Goal: Information Seeking & Learning: Learn about a topic

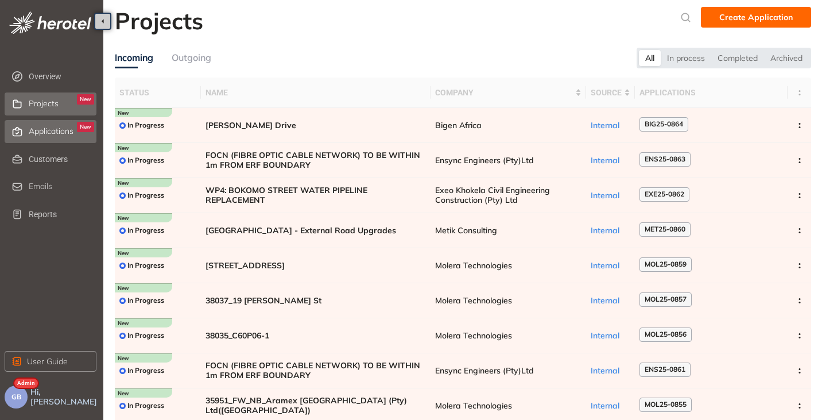
click at [55, 134] on span "Applications" at bounding box center [51, 131] width 45 height 10
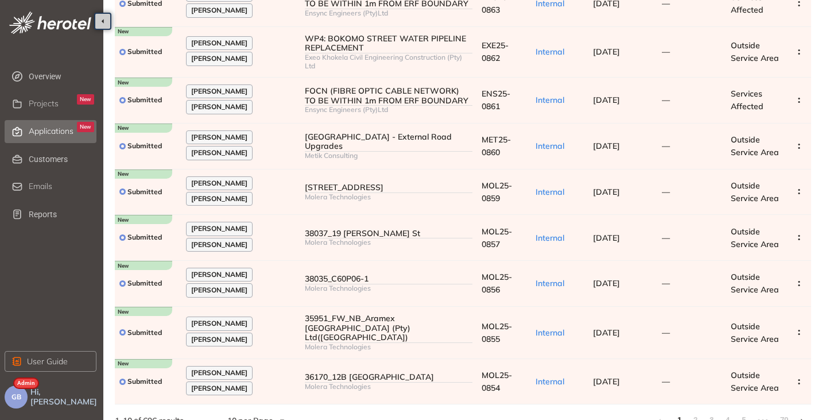
scroll to position [183, 0]
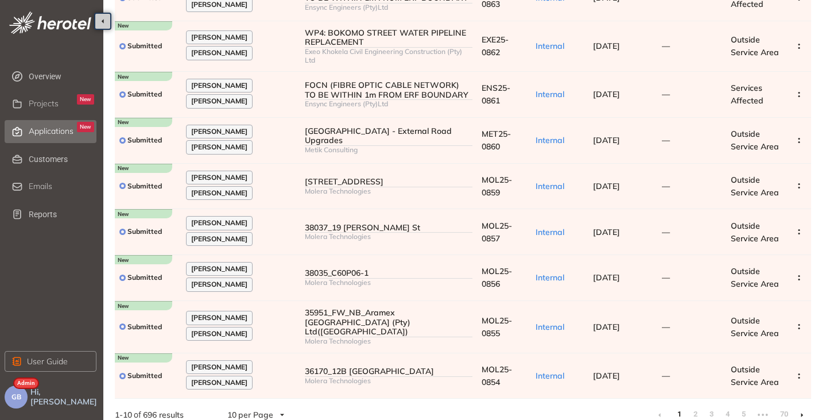
click at [799, 405] on li at bounding box center [802, 414] width 18 height 18
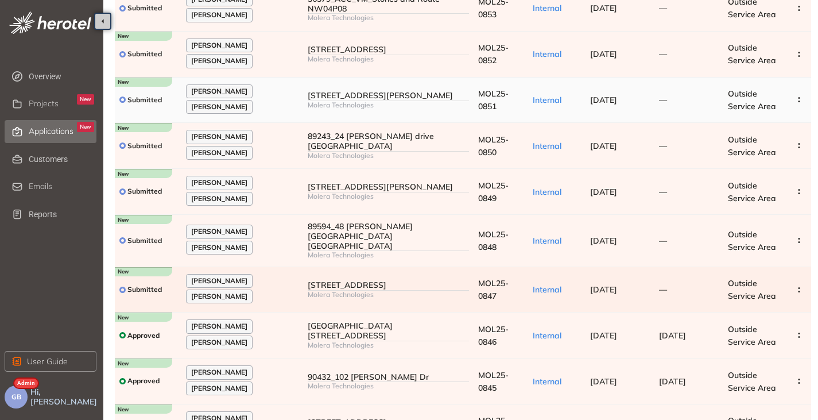
scroll to position [126, 0]
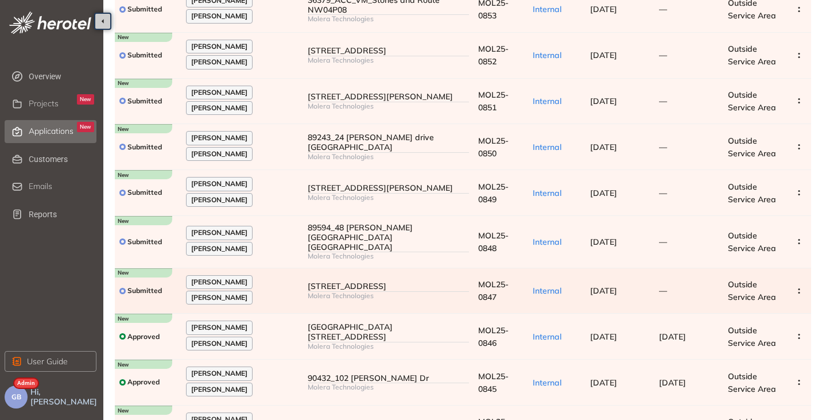
click at [558, 289] on span "Internal" at bounding box center [547, 290] width 29 height 10
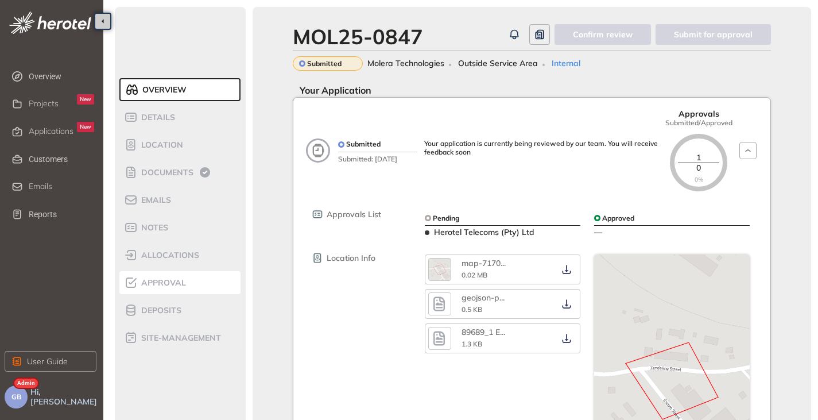
drag, startPoint x: 151, startPoint y: 285, endPoint x: 146, endPoint y: 288, distance: 5.9
click at [151, 285] on span "Approval" at bounding box center [162, 283] width 48 height 10
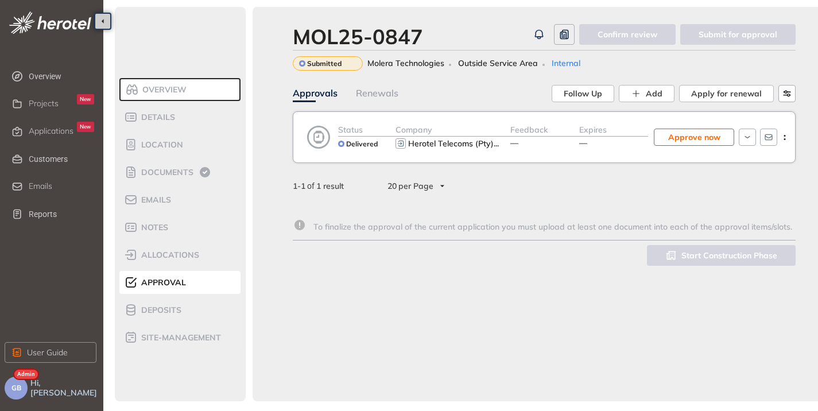
click at [691, 143] on span "Approve now" at bounding box center [694, 137] width 52 height 13
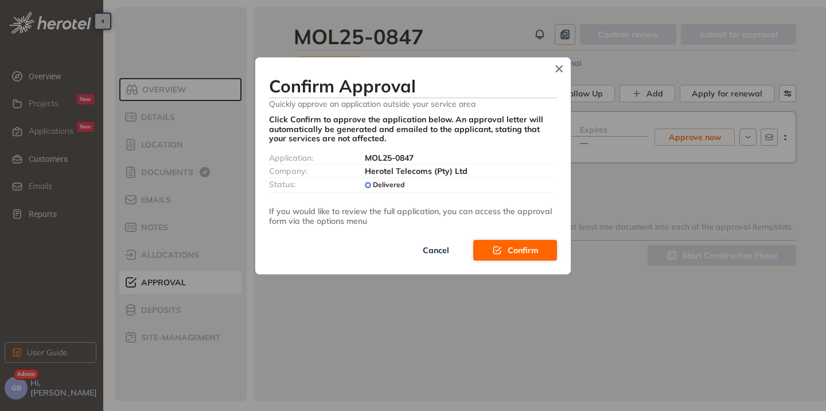
click at [526, 243] on button "Confirm" at bounding box center [515, 250] width 84 height 21
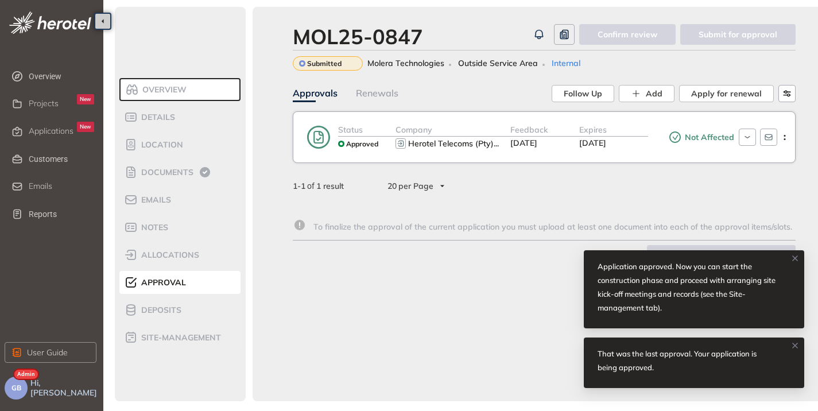
click at [46, 131] on span "Applications" at bounding box center [51, 131] width 45 height 10
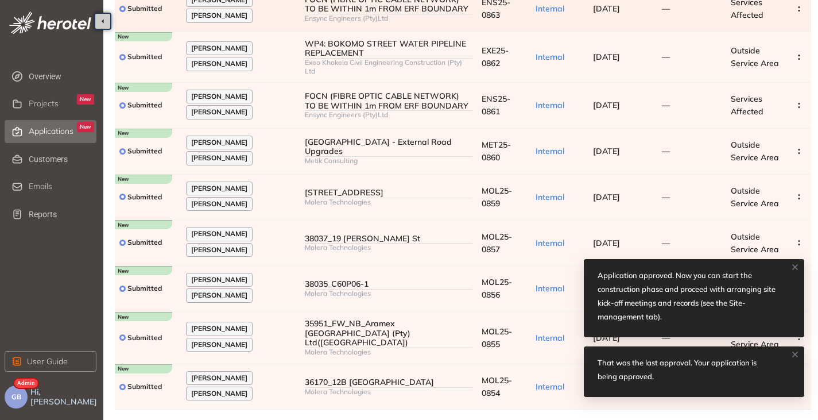
scroll to position [183, 0]
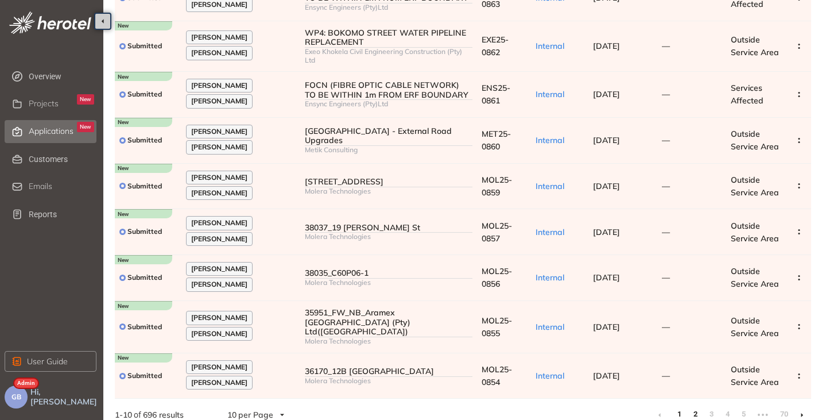
click at [694, 405] on link "2" at bounding box center [694, 413] width 11 height 17
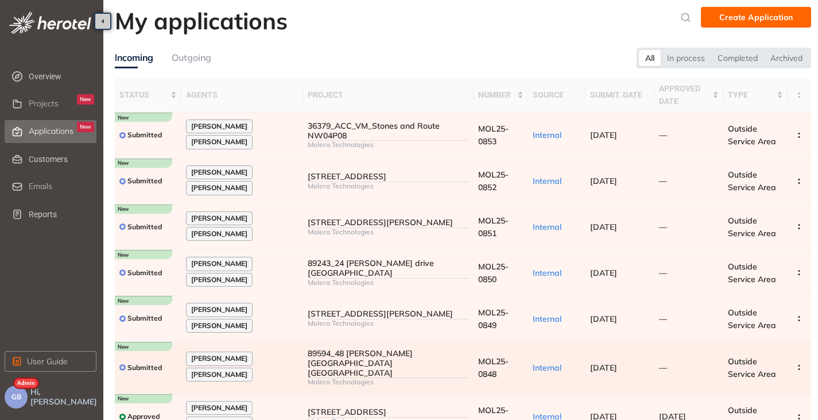
click at [448, 354] on div "89594_48 [PERSON_NAME] [GEOGRAPHIC_DATA] [GEOGRAPHIC_DATA]" at bounding box center [389, 362] width 162 height 29
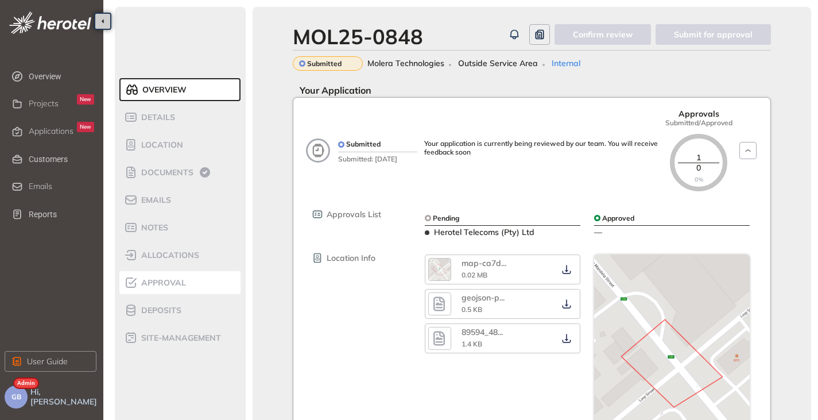
click at [169, 282] on span "Approval" at bounding box center [162, 283] width 48 height 10
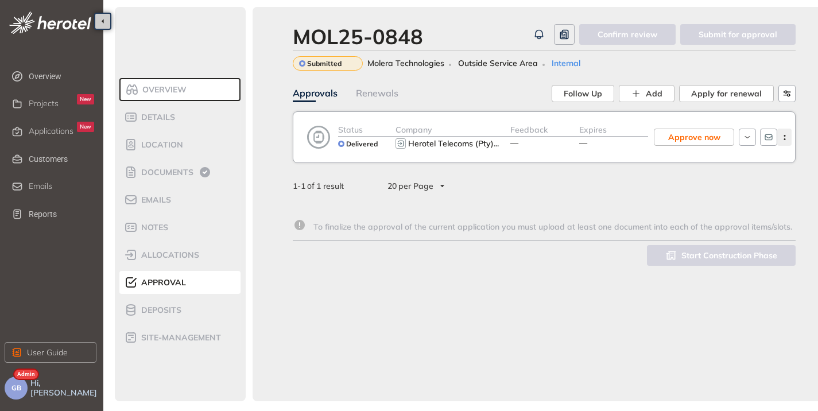
click at [787, 134] on button "button" at bounding box center [784, 137] width 14 height 17
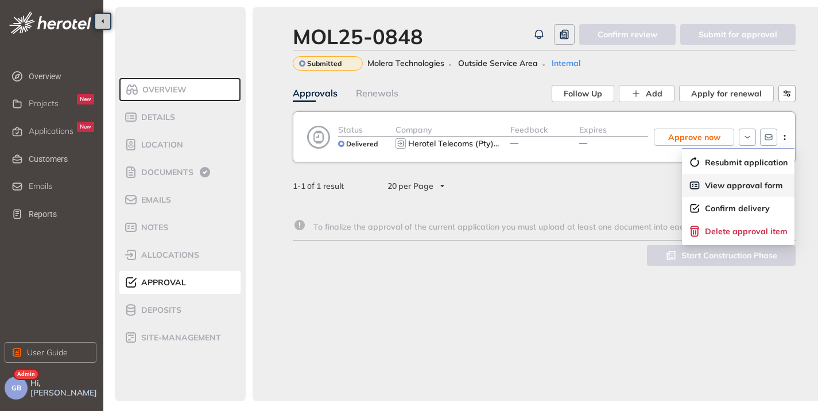
click at [727, 184] on span "View approval form" at bounding box center [744, 186] width 78 height 10
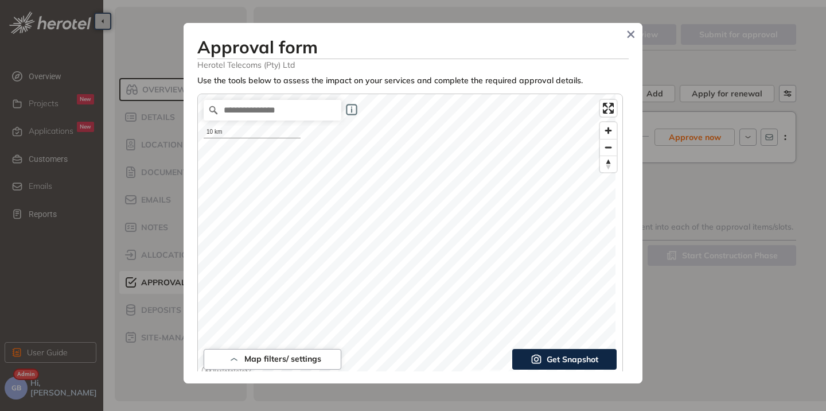
click at [632, 33] on icon "Close" at bounding box center [631, 34] width 8 height 8
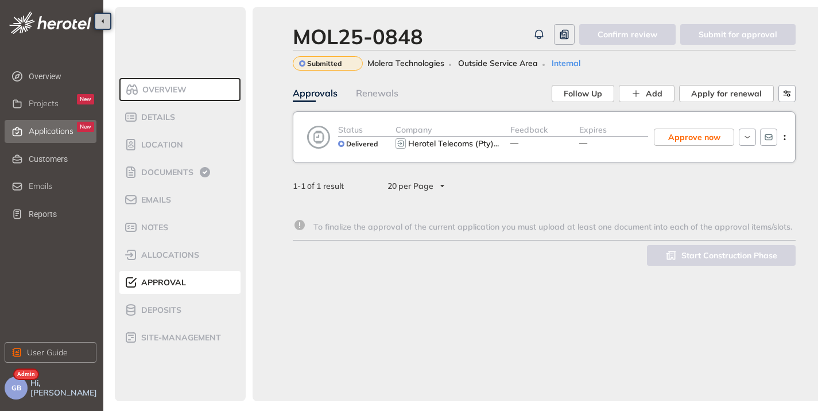
click at [53, 131] on span "Applications" at bounding box center [51, 131] width 45 height 10
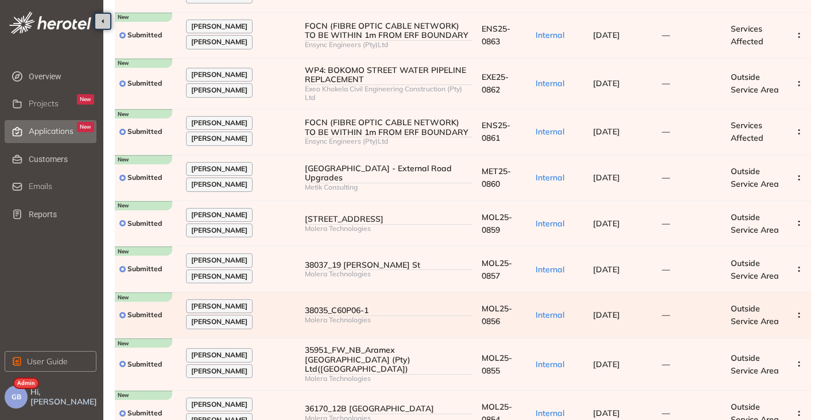
scroll to position [183, 0]
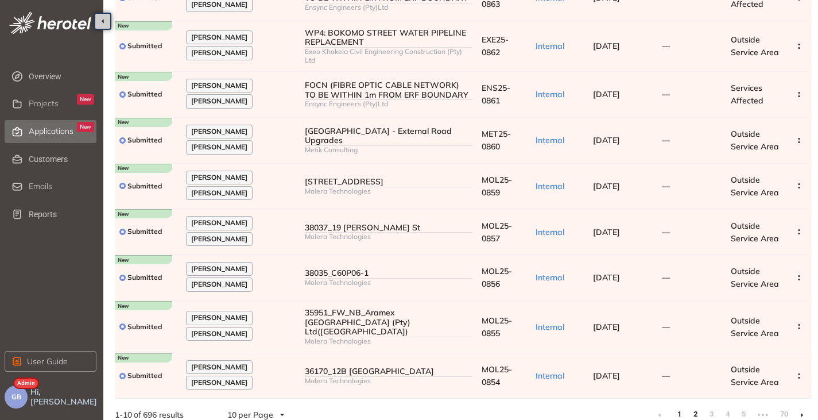
click at [699, 407] on link "2" at bounding box center [694, 413] width 11 height 17
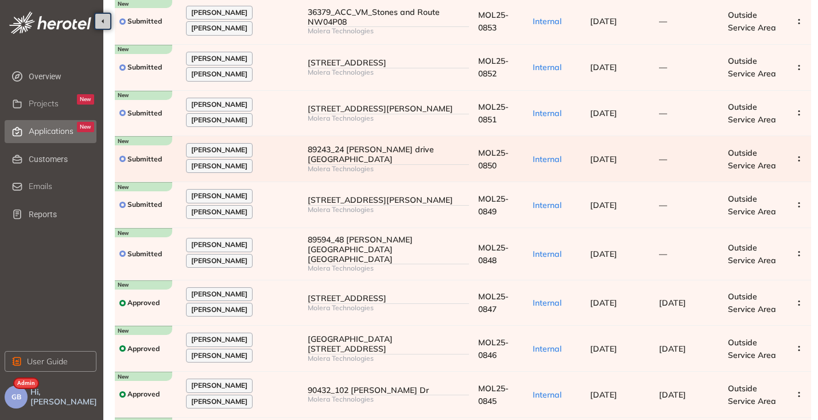
scroll to position [115, 0]
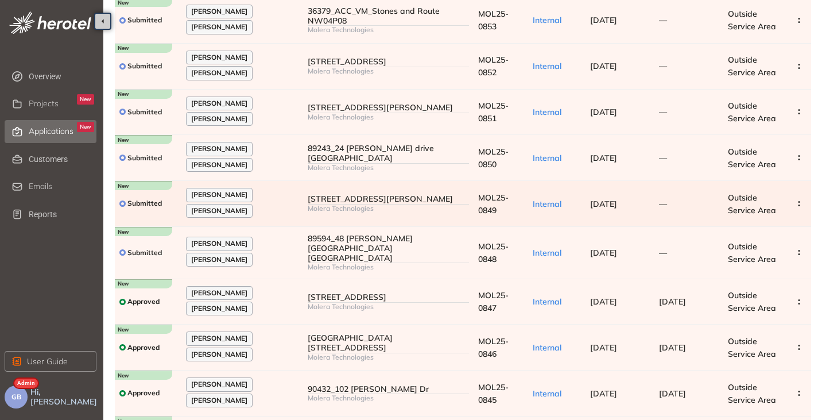
click at [378, 198] on div "[STREET_ADDRESS][PERSON_NAME]" at bounding box center [389, 199] width 162 height 10
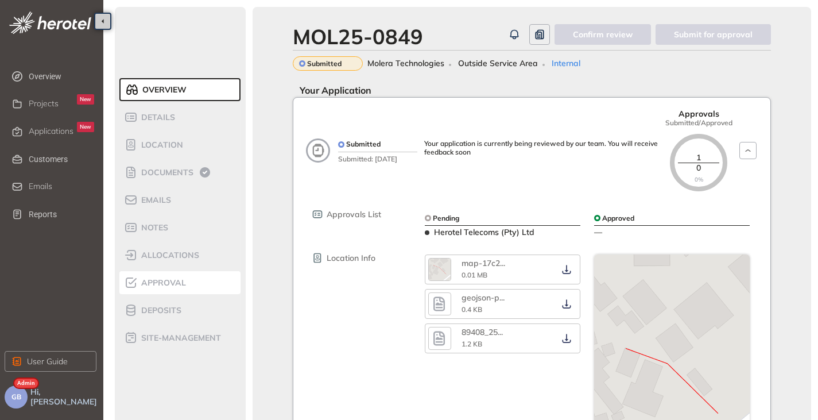
click at [151, 278] on span "Approval" at bounding box center [162, 283] width 48 height 10
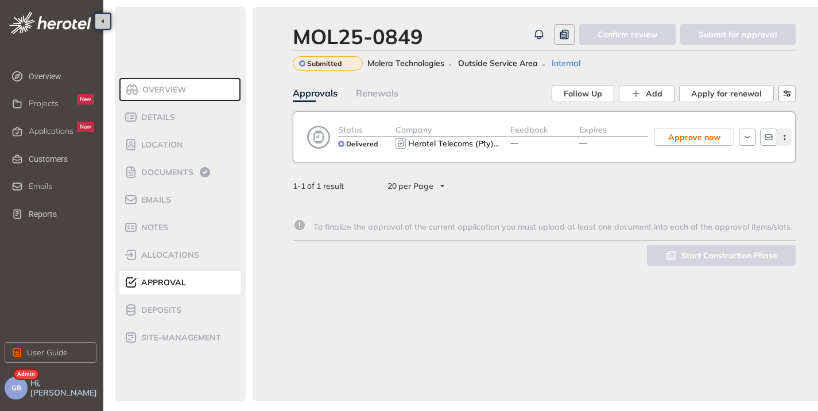
click at [784, 138] on icon "button" at bounding box center [784, 137] width 11 height 5
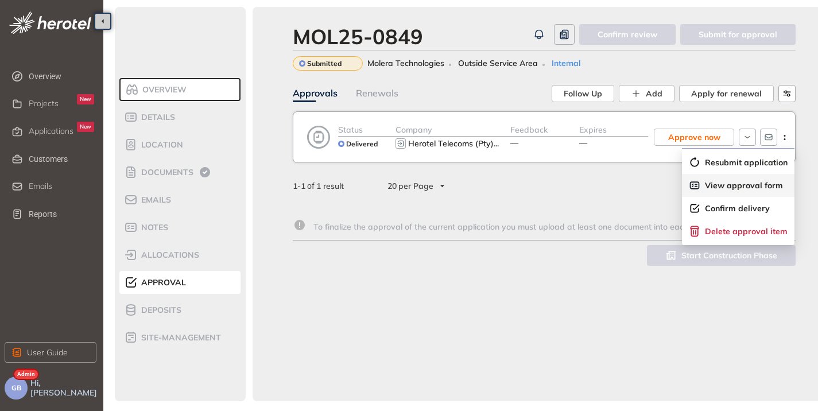
click at [724, 185] on span "View approval form" at bounding box center [744, 186] width 78 height 10
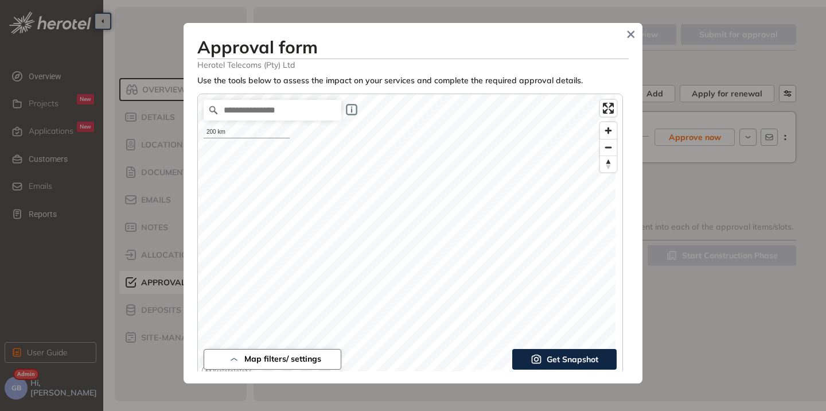
click at [303, 350] on div "Map filters/ settings 200 km © Mapbox © OpenStreetMap Improve this map Get Snap…" at bounding box center [410, 238] width 426 height 288
click at [634, 36] on icon "Close" at bounding box center [631, 34] width 8 height 8
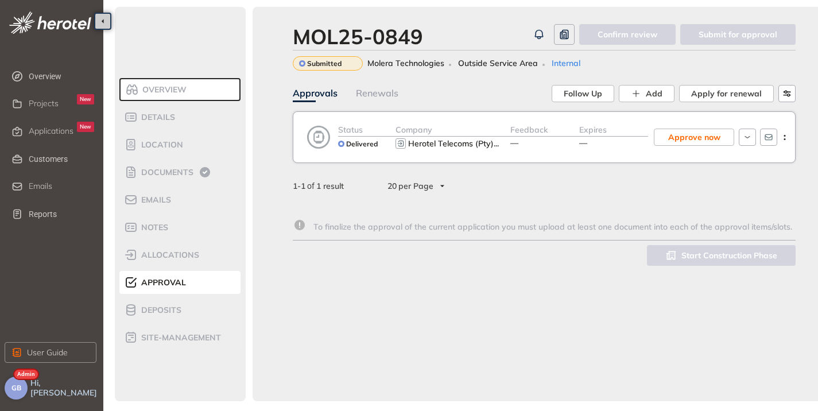
click at [7, 399] on button "GB" at bounding box center [16, 387] width 23 height 23
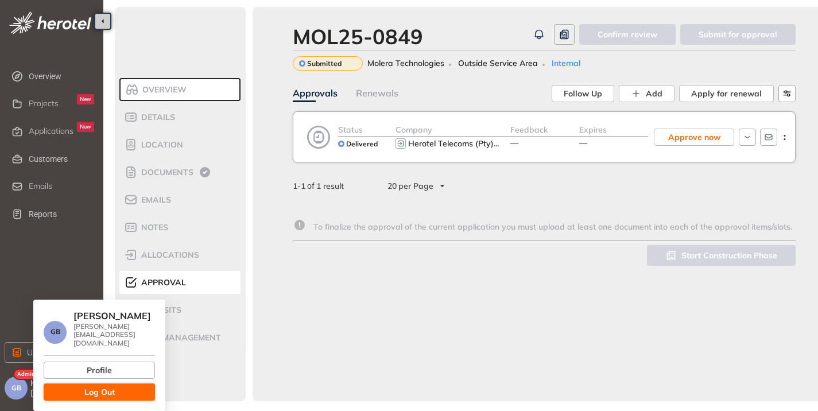
click at [87, 386] on span "Log Out" at bounding box center [99, 392] width 30 height 13
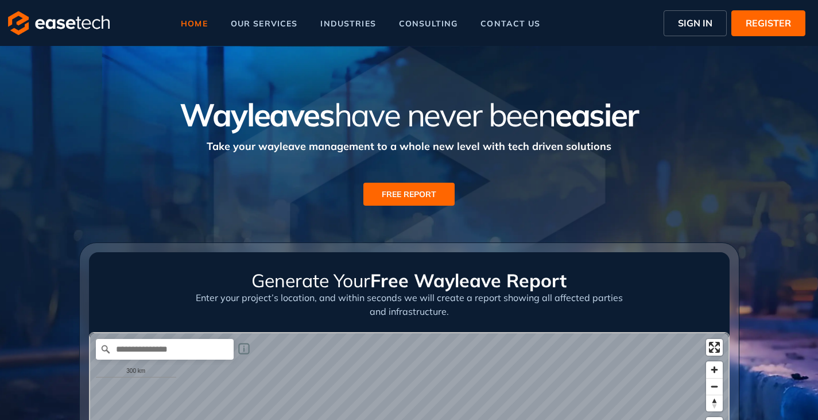
click at [695, 24] on span "SIGN IN" at bounding box center [695, 23] width 34 height 14
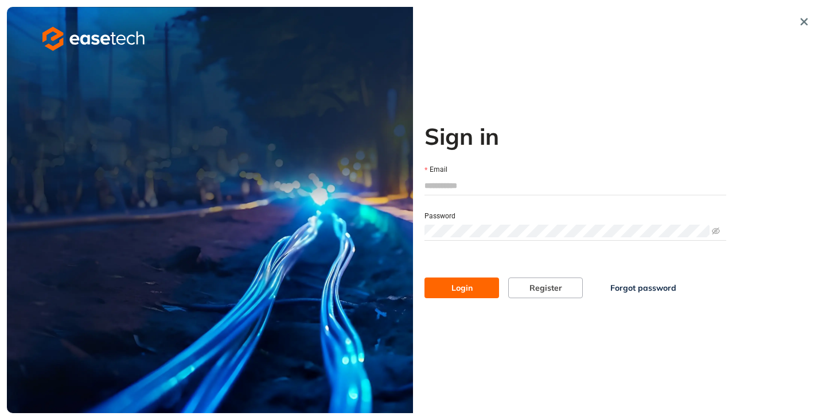
click at [475, 179] on input "Email" at bounding box center [576, 185] width 302 height 17
type input "**********"
click at [469, 287] on span "Login" at bounding box center [462, 287] width 21 height 13
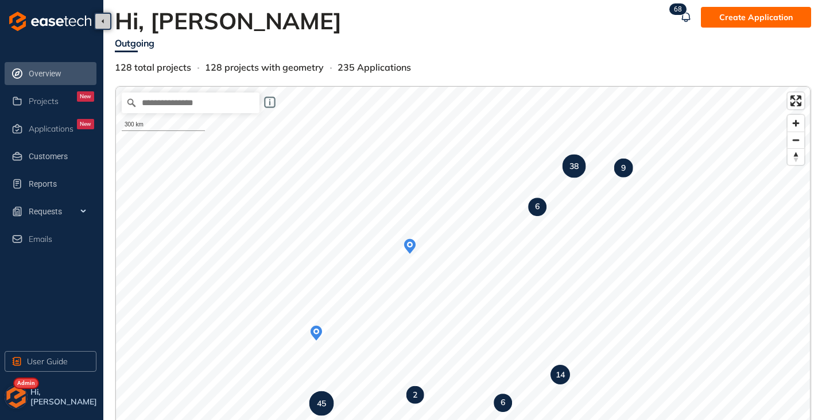
click at [20, 401] on img "button" at bounding box center [16, 396] width 23 height 23
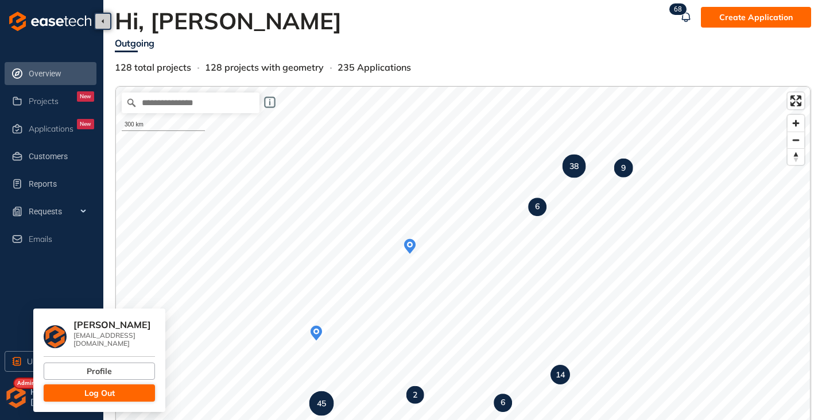
click at [93, 386] on span "Log Out" at bounding box center [99, 392] width 30 height 13
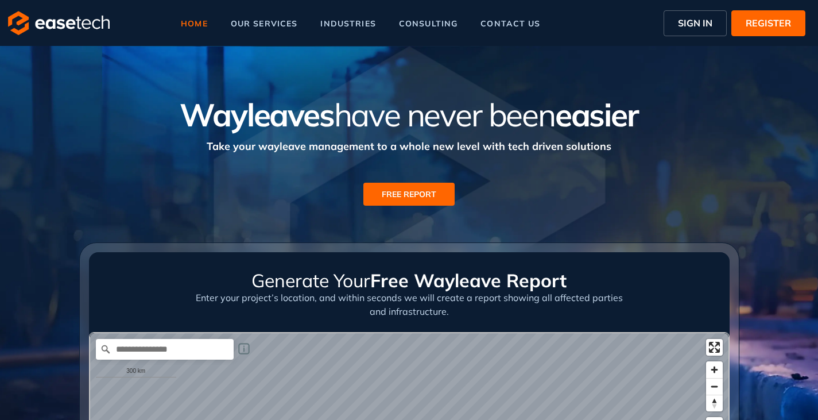
click at [711, 29] on span "SIGN IN" at bounding box center [695, 23] width 34 height 14
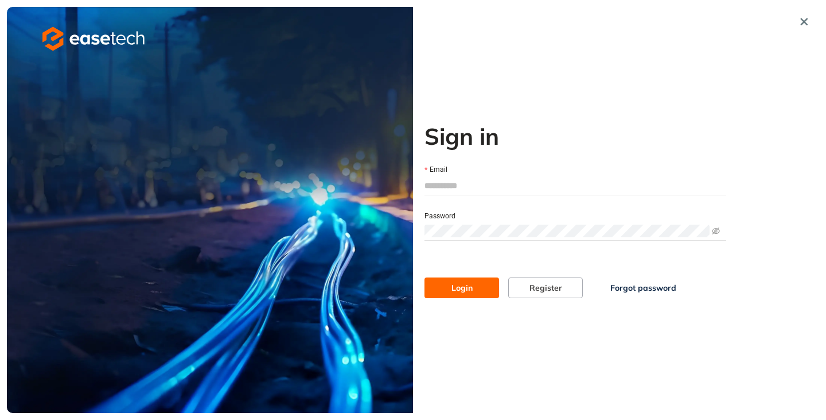
click at [459, 188] on input "Email" at bounding box center [576, 185] width 302 height 17
type input "**********"
click at [488, 283] on button "Login" at bounding box center [462, 287] width 75 height 21
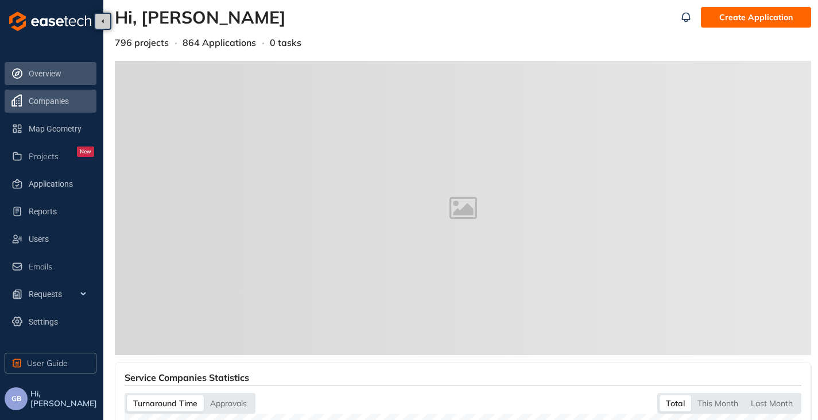
click at [51, 107] on span "Companies" at bounding box center [61, 101] width 65 height 23
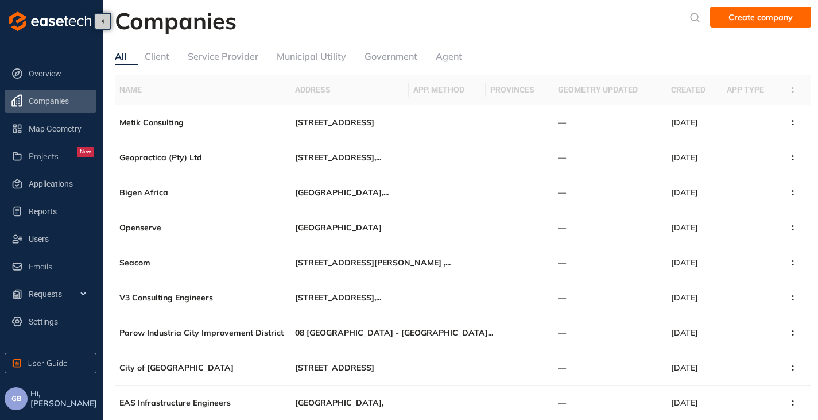
click at [240, 57] on div "Service Provider" at bounding box center [223, 56] width 71 height 14
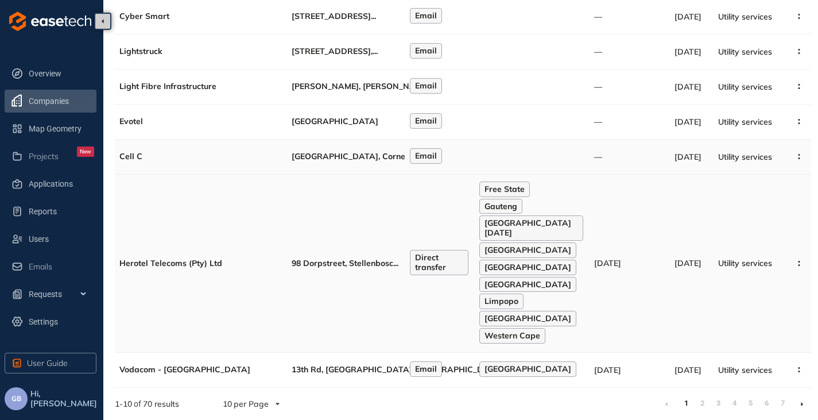
scroll to position [248, 0]
click at [279, 251] on td "Herotel Telecoms (Pty) Ltd" at bounding box center [201, 263] width 172 height 178
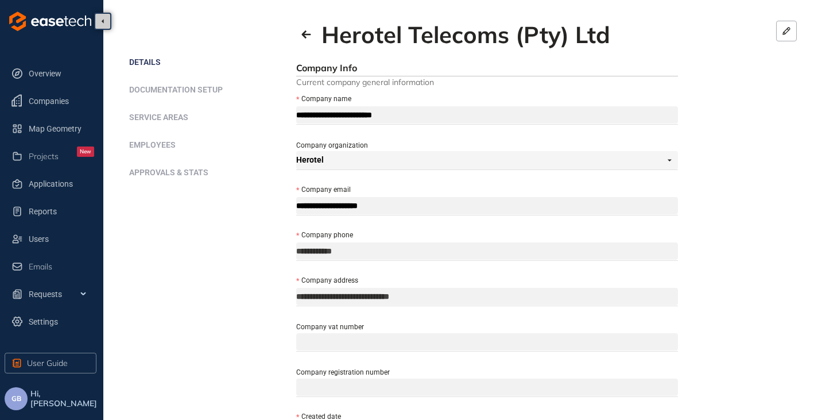
click at [158, 123] on li "Service areas" at bounding box center [212, 117] width 167 height 23
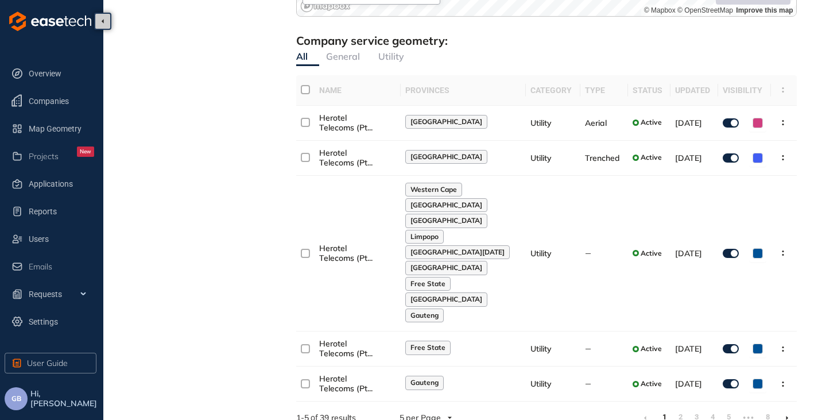
scroll to position [701, 0]
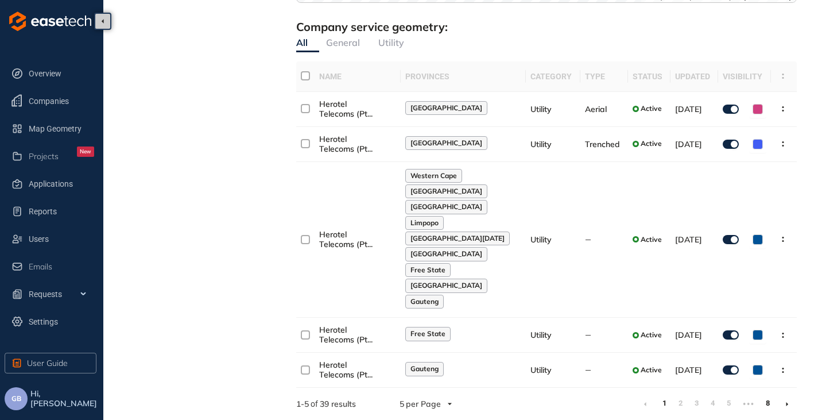
click at [766, 402] on link "8" at bounding box center [767, 402] width 11 height 17
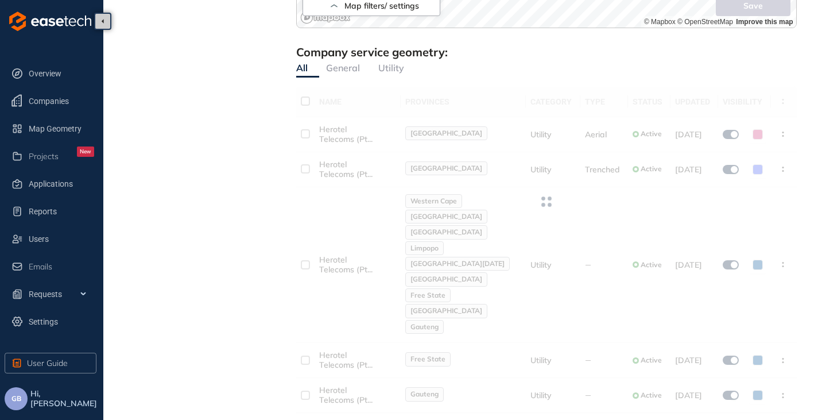
scroll to position [545, 0]
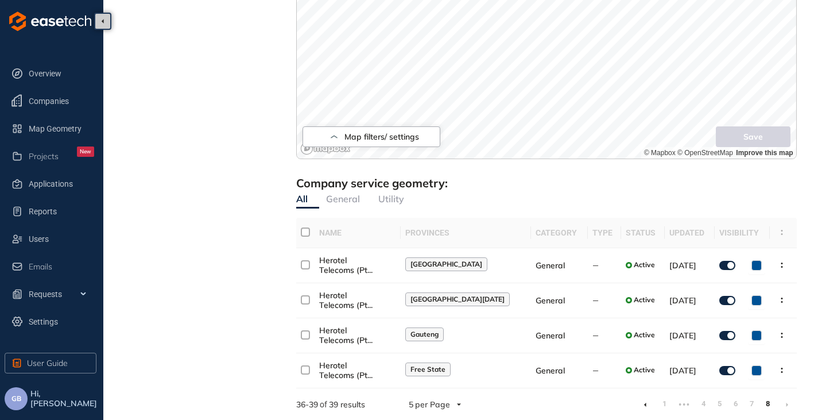
click at [641, 404] on li at bounding box center [645, 404] width 18 height 18
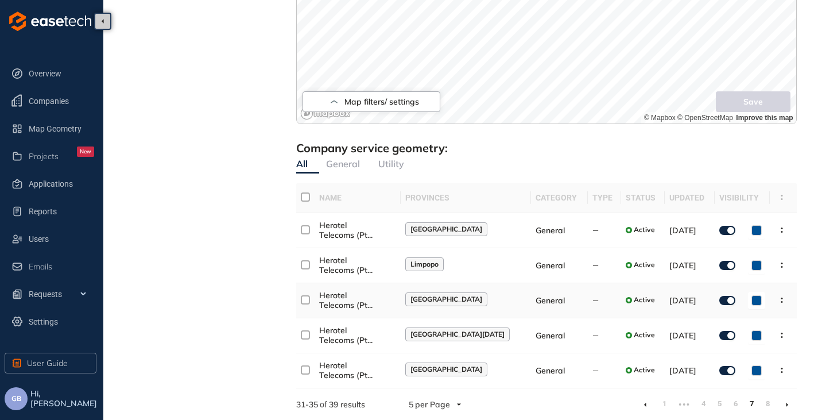
scroll to position [580, 0]
click at [645, 404] on icon at bounding box center [645, 404] width 2 height 4
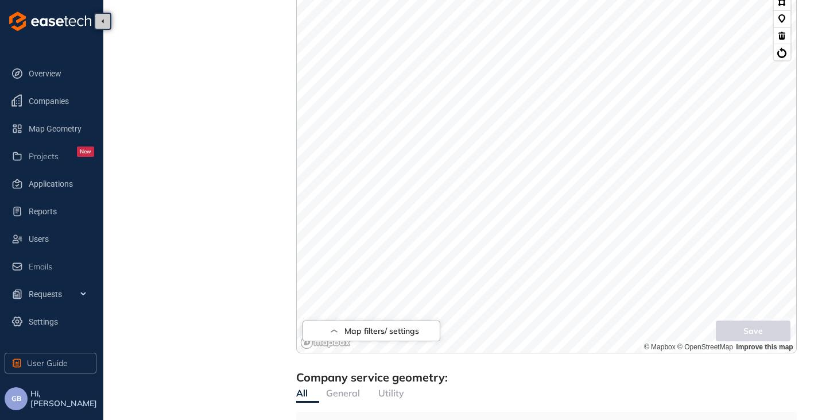
scroll to position [351, 0]
click at [523, 338] on div "Map filters/ settings 50 km © Mapbox © OpenStreetMap Improve this map Save" at bounding box center [546, 123] width 500 height 460
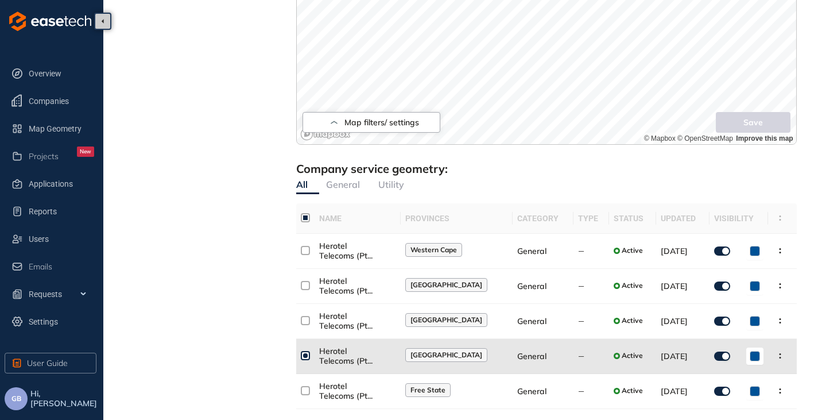
scroll to position [580, 0]
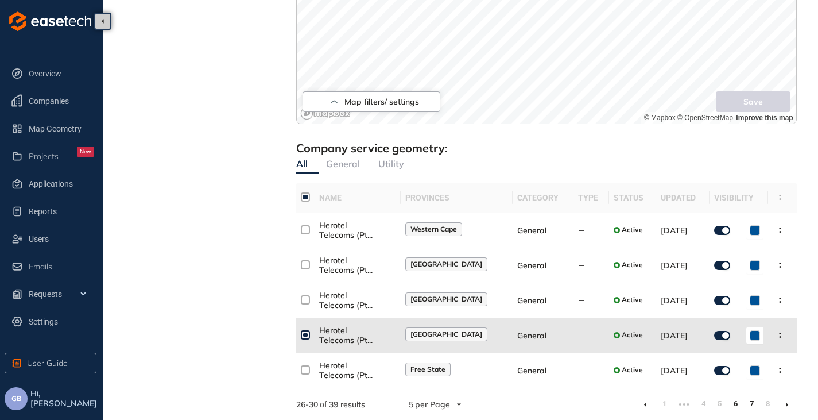
click at [749, 406] on link "7" at bounding box center [751, 403] width 11 height 17
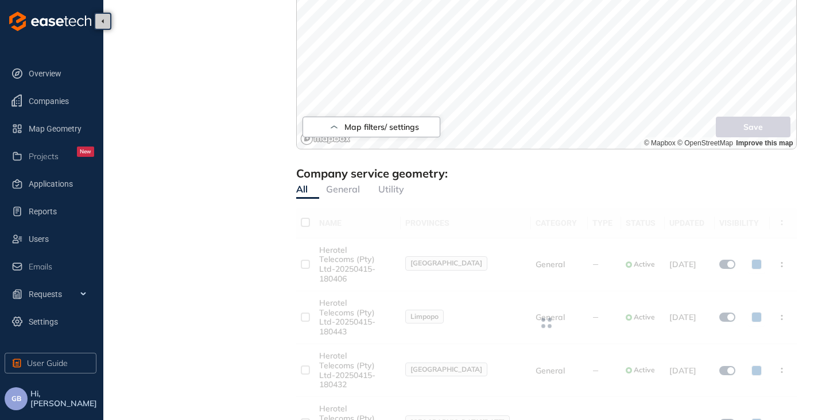
scroll to position [580, 0]
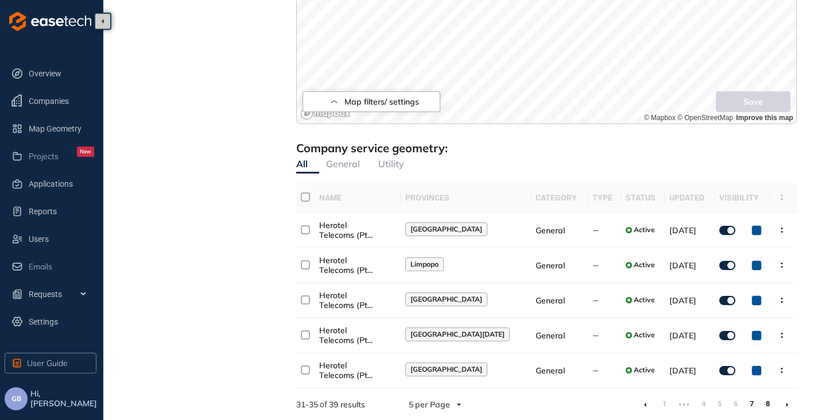
click at [768, 403] on link "8" at bounding box center [767, 403] width 11 height 17
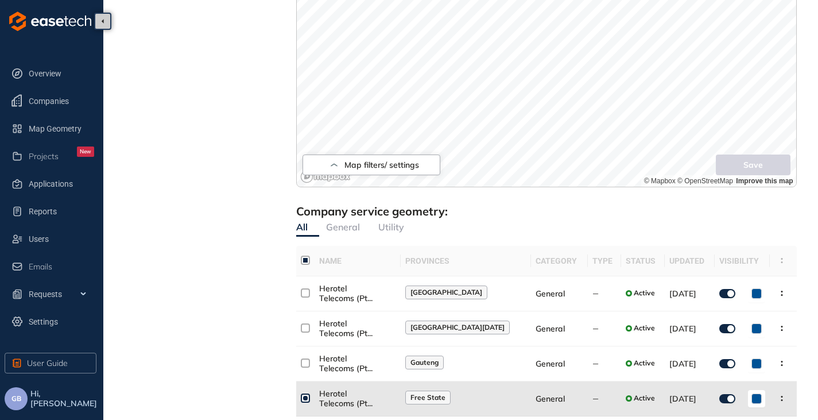
scroll to position [545, 0]
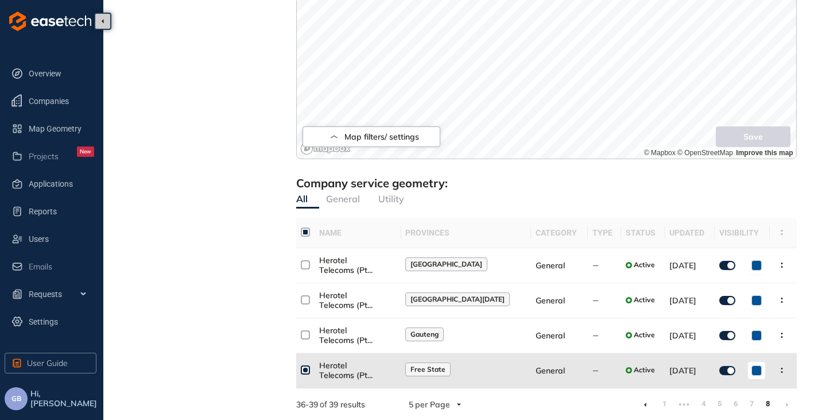
click at [647, 407] on li at bounding box center [645, 404] width 18 height 18
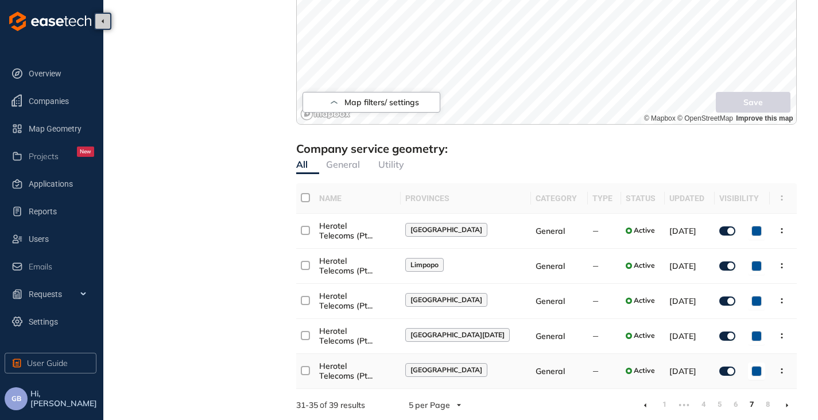
scroll to position [580, 0]
click at [643, 402] on li at bounding box center [645, 404] width 18 height 18
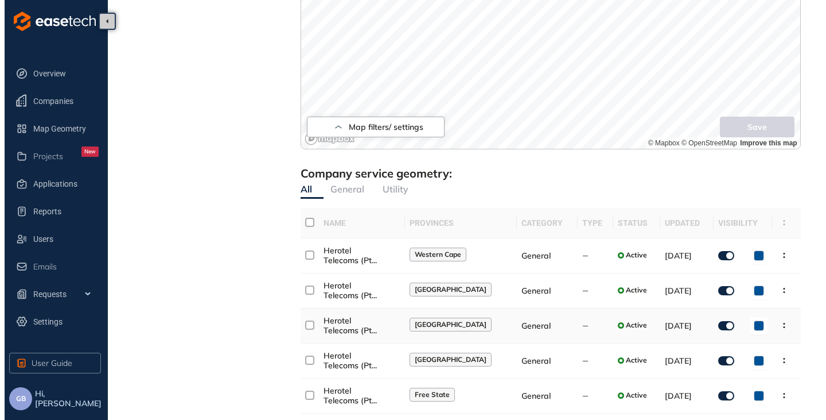
scroll to position [580, 0]
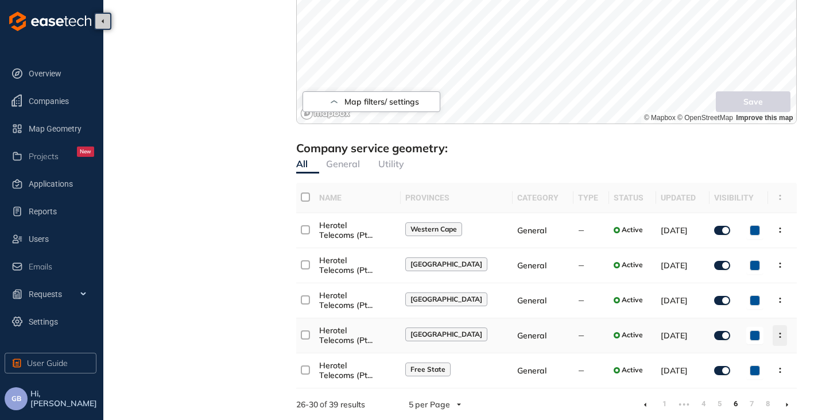
click at [772, 335] on button "button" at bounding box center [779, 335] width 14 height 21
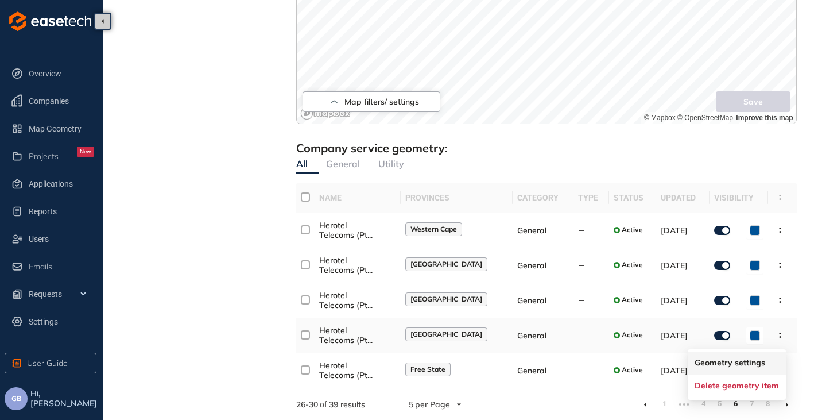
click at [712, 356] on button "Geometry settings" at bounding box center [736, 362] width 84 height 17
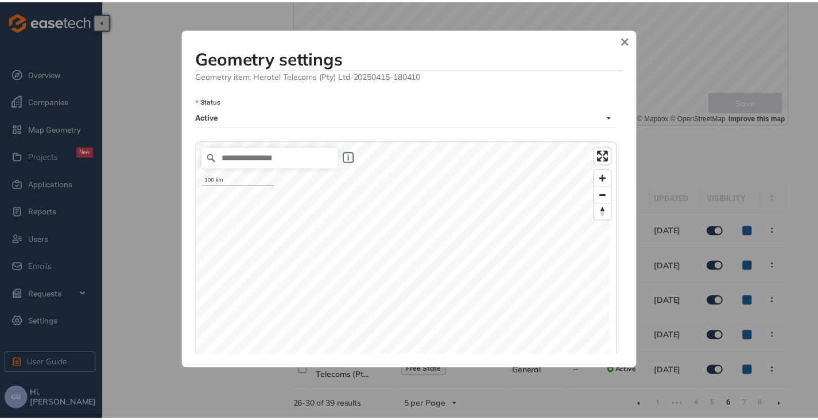
scroll to position [0, 0]
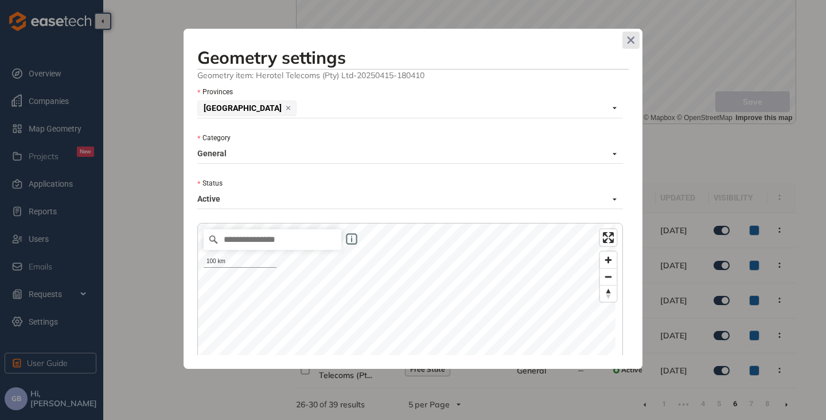
click at [635, 39] on span "Close" at bounding box center [631, 40] width 17 height 17
